Goal: Information Seeking & Learning: Learn about a topic

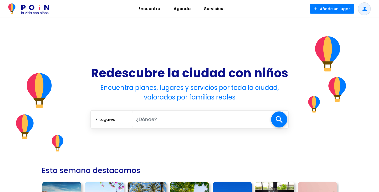
click at [101, 119] on select "Lugares Agenda Servicios" at bounding box center [115, 119] width 31 height 9
select select "activities-entertainment"
click at [162, 118] on input "text" at bounding box center [202, 119] width 138 height 11
type input "[GEOGRAPHIC_DATA]"
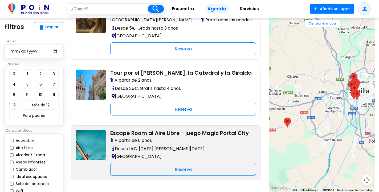
scroll to position [734, 0]
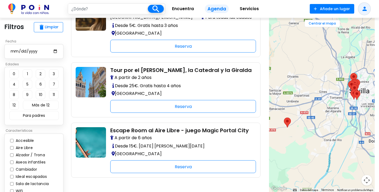
click at [12, 146] on input "Aire Libre" at bounding box center [11, 147] width 3 height 3
checkbox input "true"
type input "[GEOGRAPHIC_DATA]"
